Goal: Find specific page/section: Find specific page/section

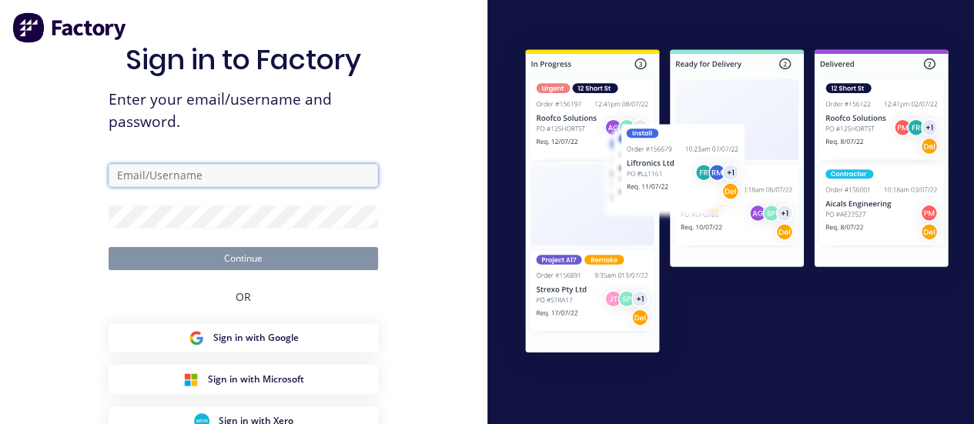
click at [187, 175] on input "text" at bounding box center [244, 175] width 270 height 23
type input "[PERSON_NAME][EMAIL_ADDRESS][DOMAIN_NAME]"
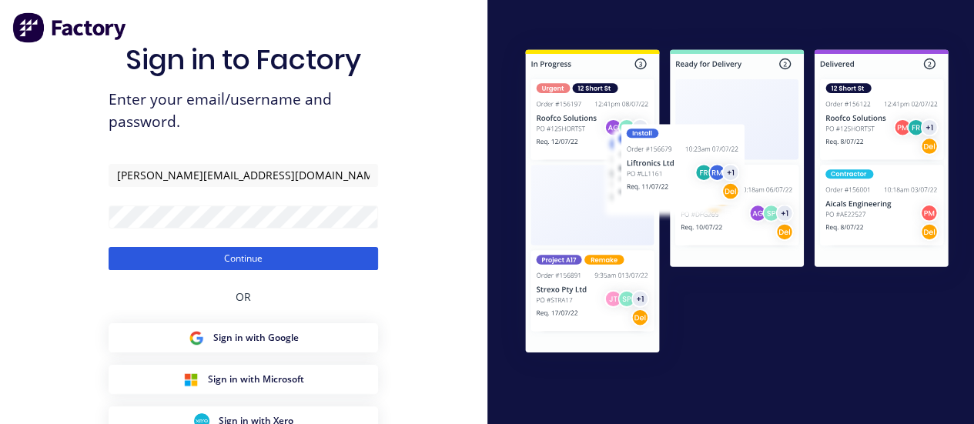
click at [237, 251] on button "Continue" at bounding box center [244, 258] width 270 height 23
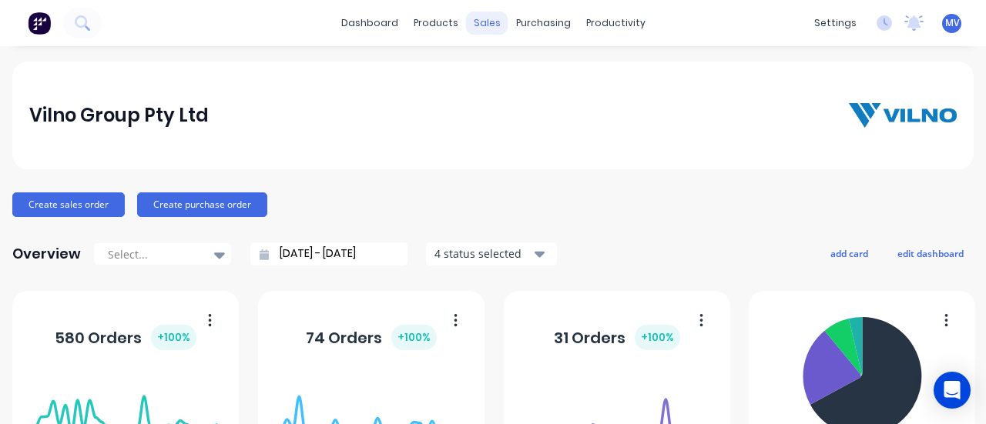
click at [470, 25] on div "sales" at bounding box center [487, 23] width 42 height 23
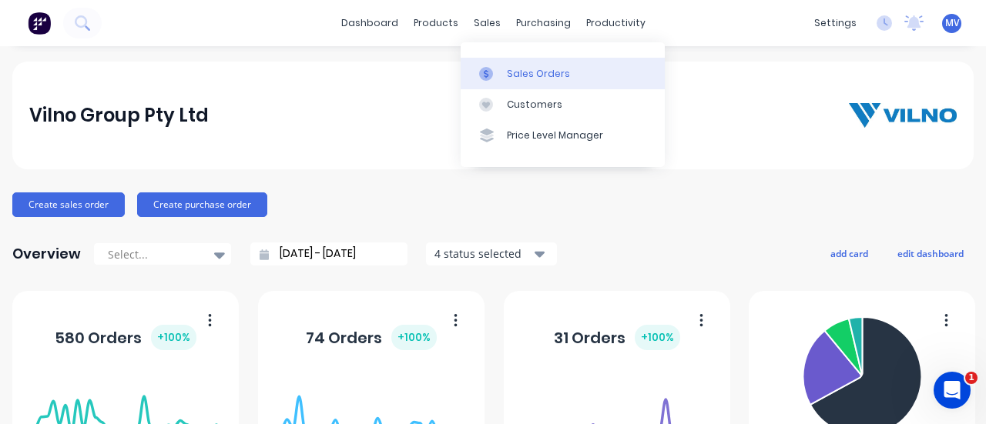
click at [530, 68] on div "Sales Orders" at bounding box center [538, 74] width 63 height 14
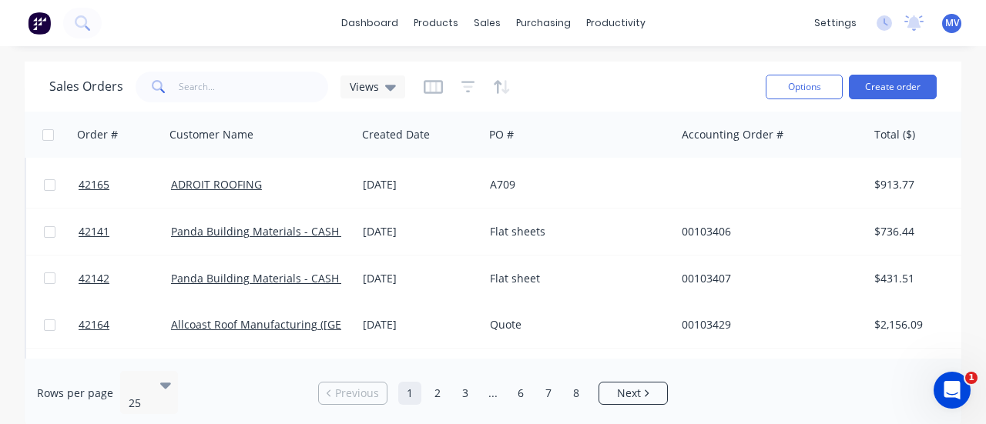
scroll to position [385, 0]
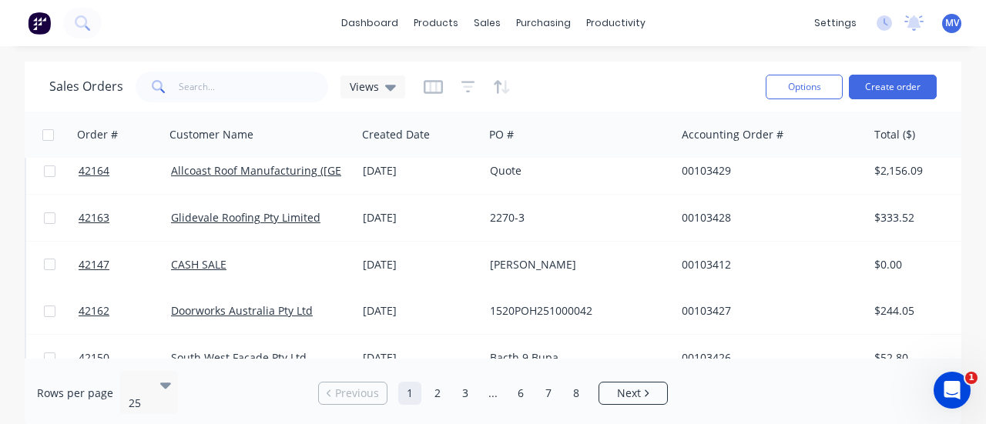
click at [614, 83] on div "Sales Orders Views" at bounding box center [401, 87] width 704 height 38
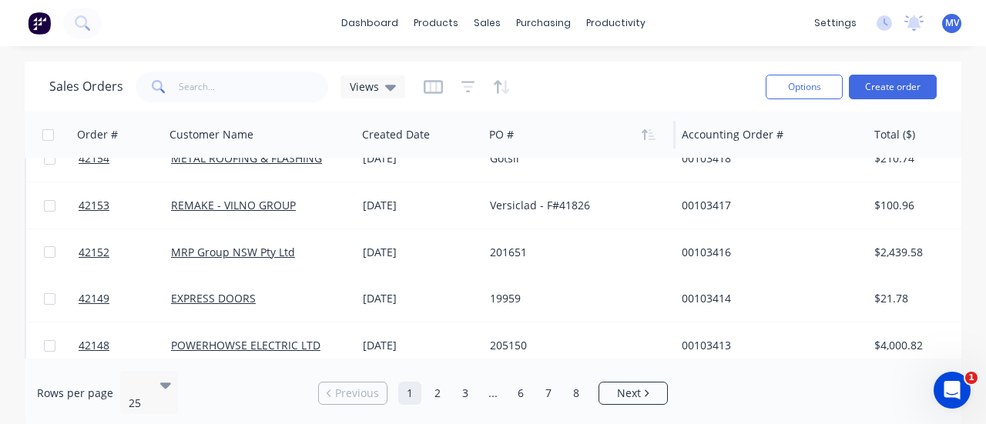
scroll to position [974, 0]
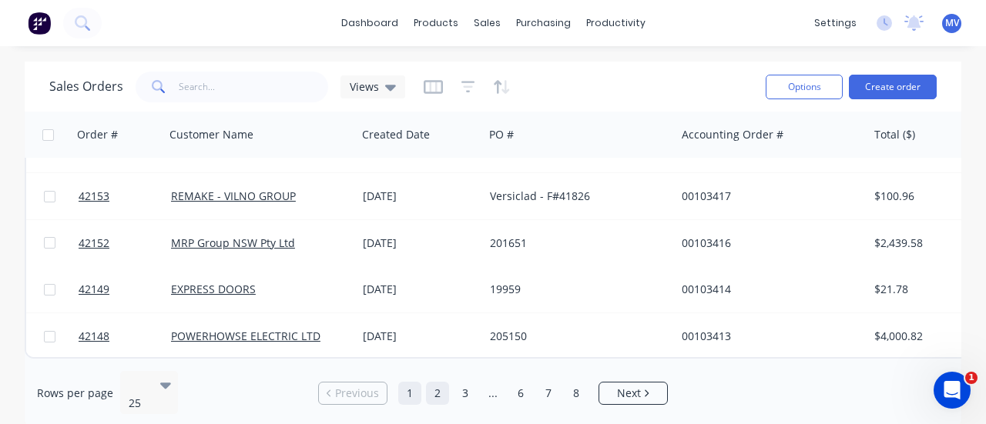
click at [439, 382] on link "2" at bounding box center [437, 393] width 23 height 23
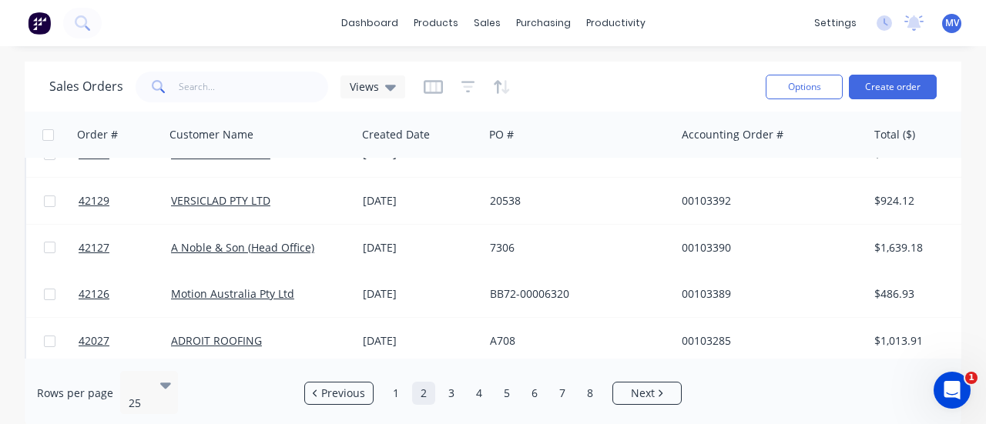
scroll to position [847, 0]
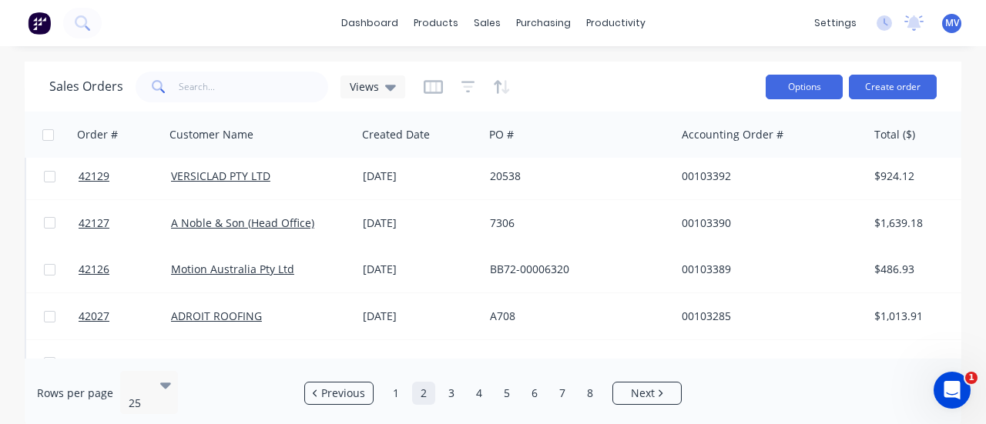
click at [773, 84] on button "Options" at bounding box center [804, 87] width 77 height 25
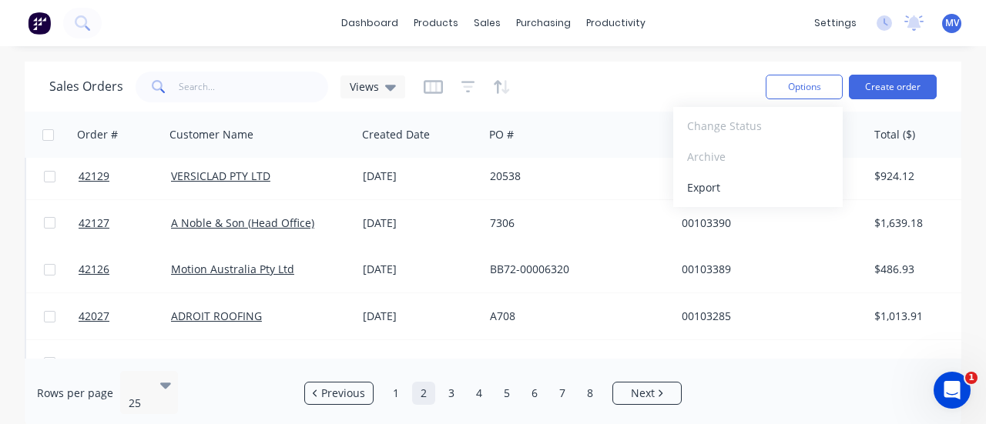
click at [720, 79] on div "Sales Orders Views" at bounding box center [401, 87] width 704 height 38
click at [393, 89] on icon at bounding box center [390, 87] width 11 height 17
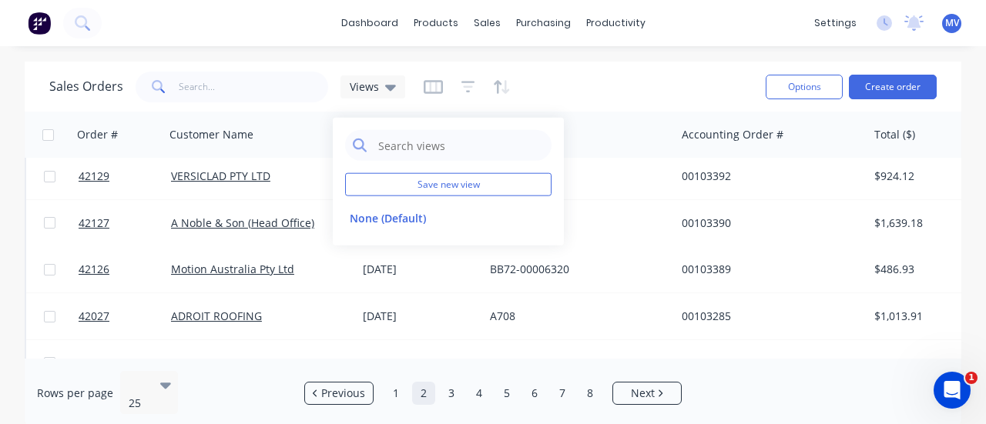
click at [610, 89] on div "Sales Orders Views" at bounding box center [401, 87] width 704 height 38
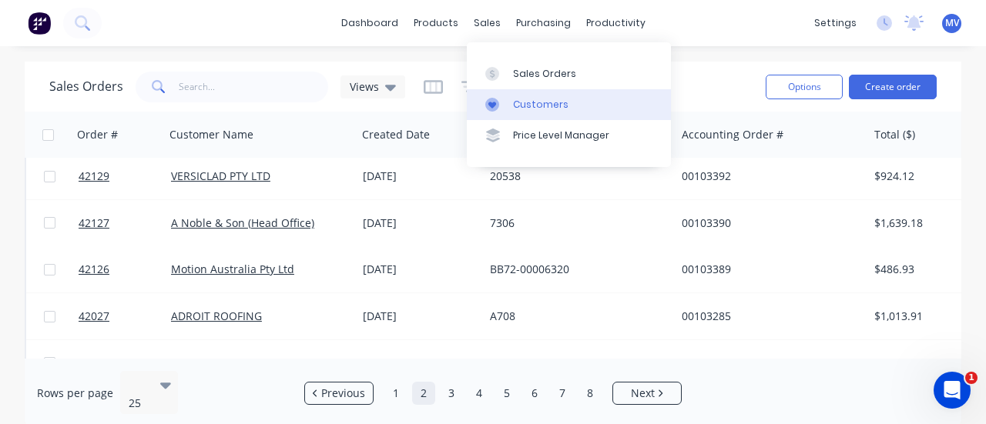
click at [549, 99] on div "Customers" at bounding box center [540, 105] width 55 height 14
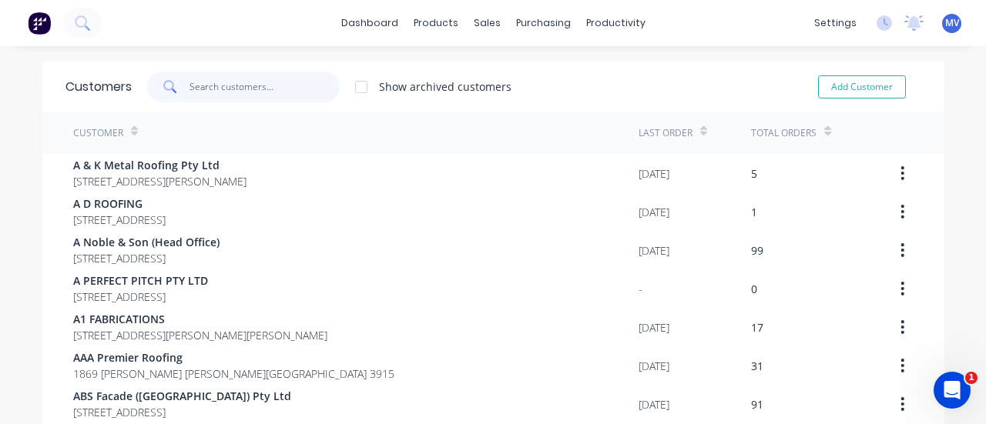
click at [260, 89] on input "text" at bounding box center [264, 87] width 150 height 31
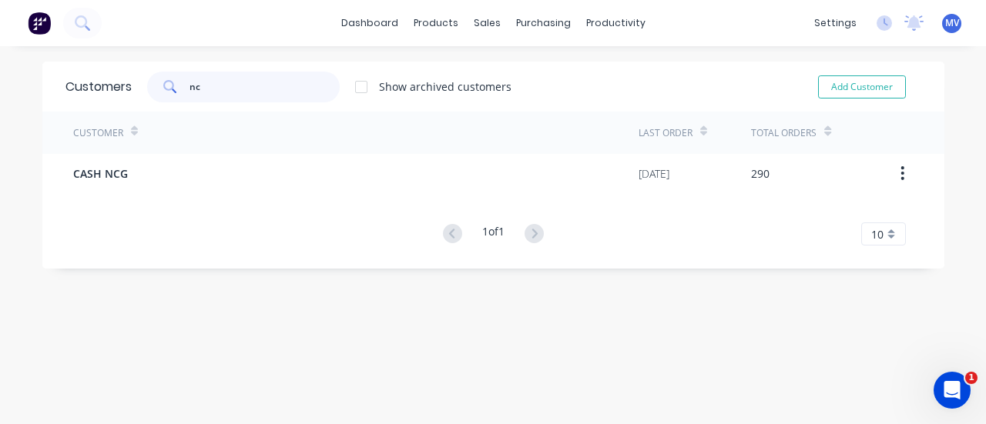
type input "n"
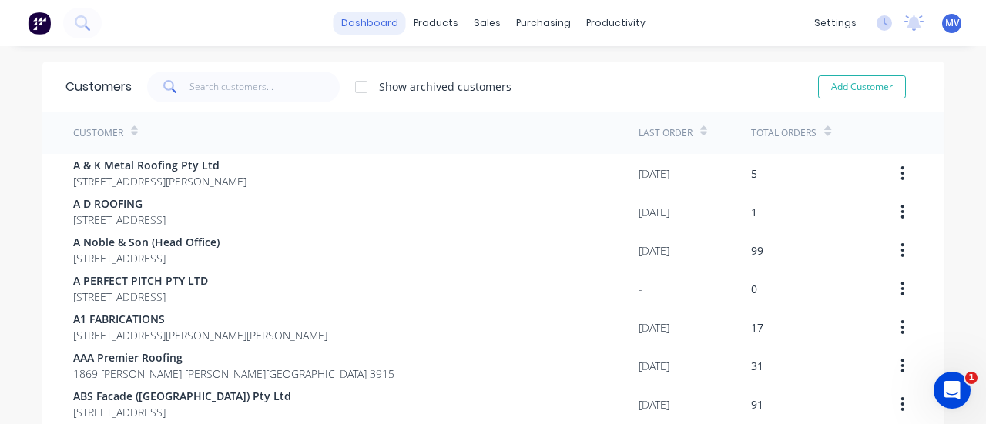
click at [369, 25] on link "dashboard" at bounding box center [370, 23] width 72 height 23
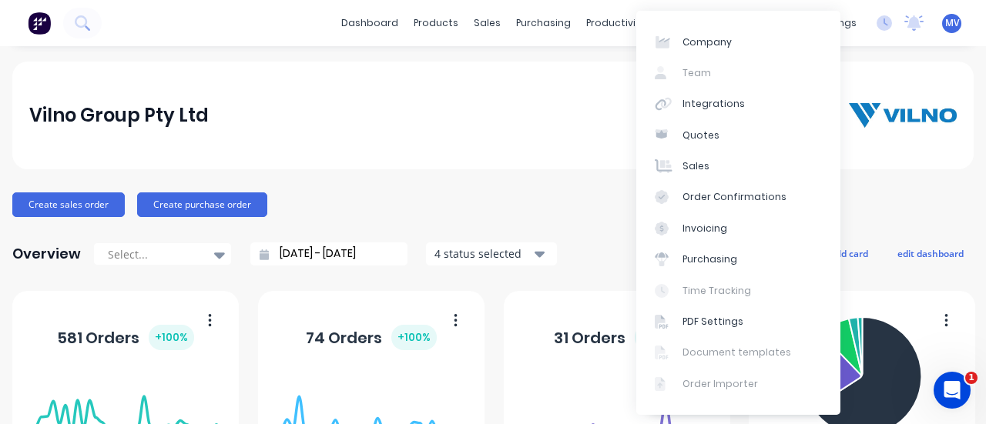
click at [519, 131] on div "Vilno Group Pty Ltd" at bounding box center [492, 116] width 961 height 108
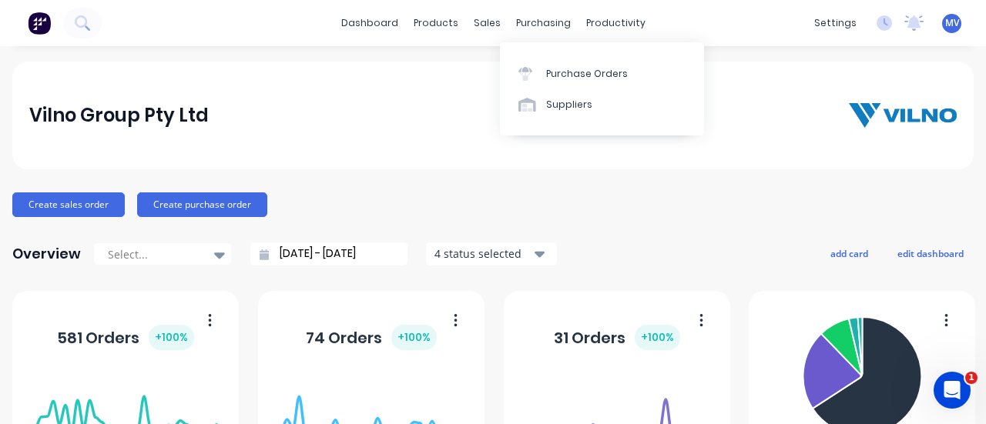
click at [434, 105] on div "Vilno Group Pty Ltd" at bounding box center [493, 115] width 928 height 31
click at [432, 25] on div "products" at bounding box center [436, 23] width 60 height 23
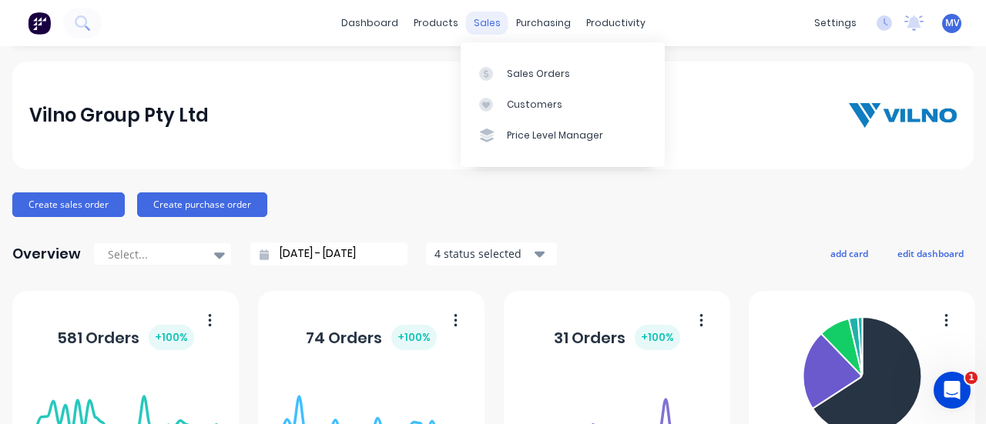
click at [478, 21] on div "sales" at bounding box center [487, 23] width 42 height 23
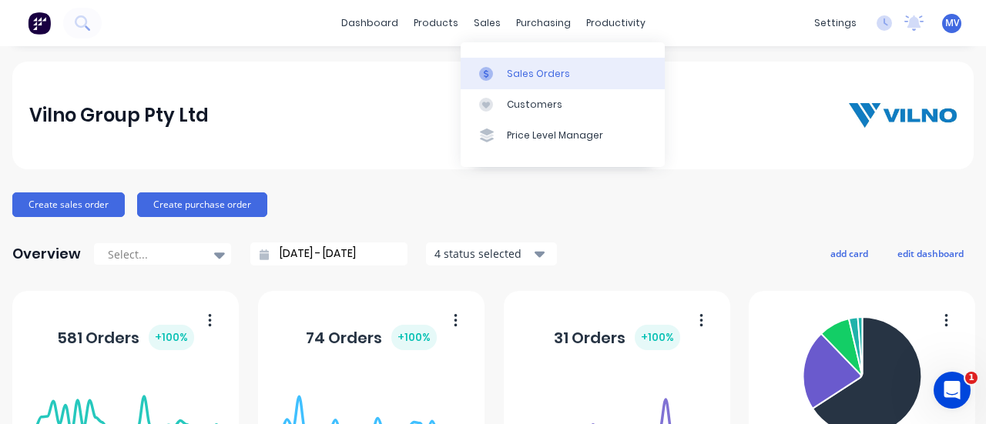
click at [528, 73] on div "Sales Orders" at bounding box center [538, 74] width 63 height 14
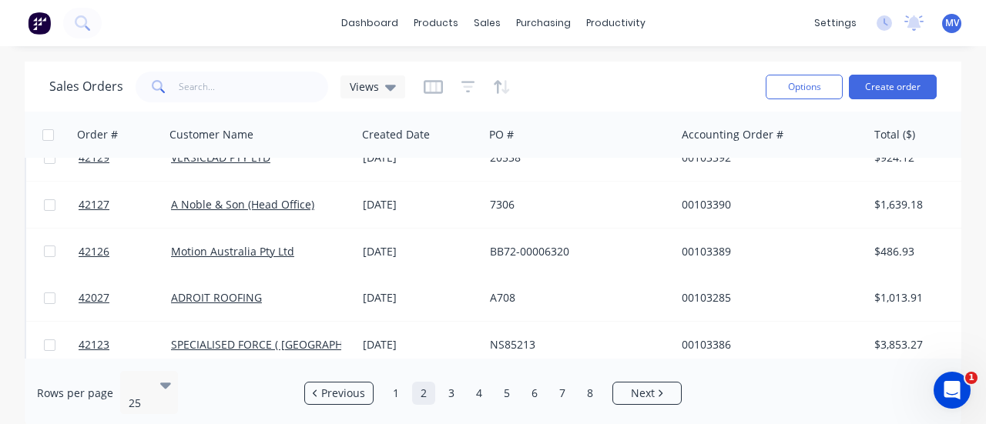
scroll to position [974, 0]
